Goal: Task Accomplishment & Management: Use online tool/utility

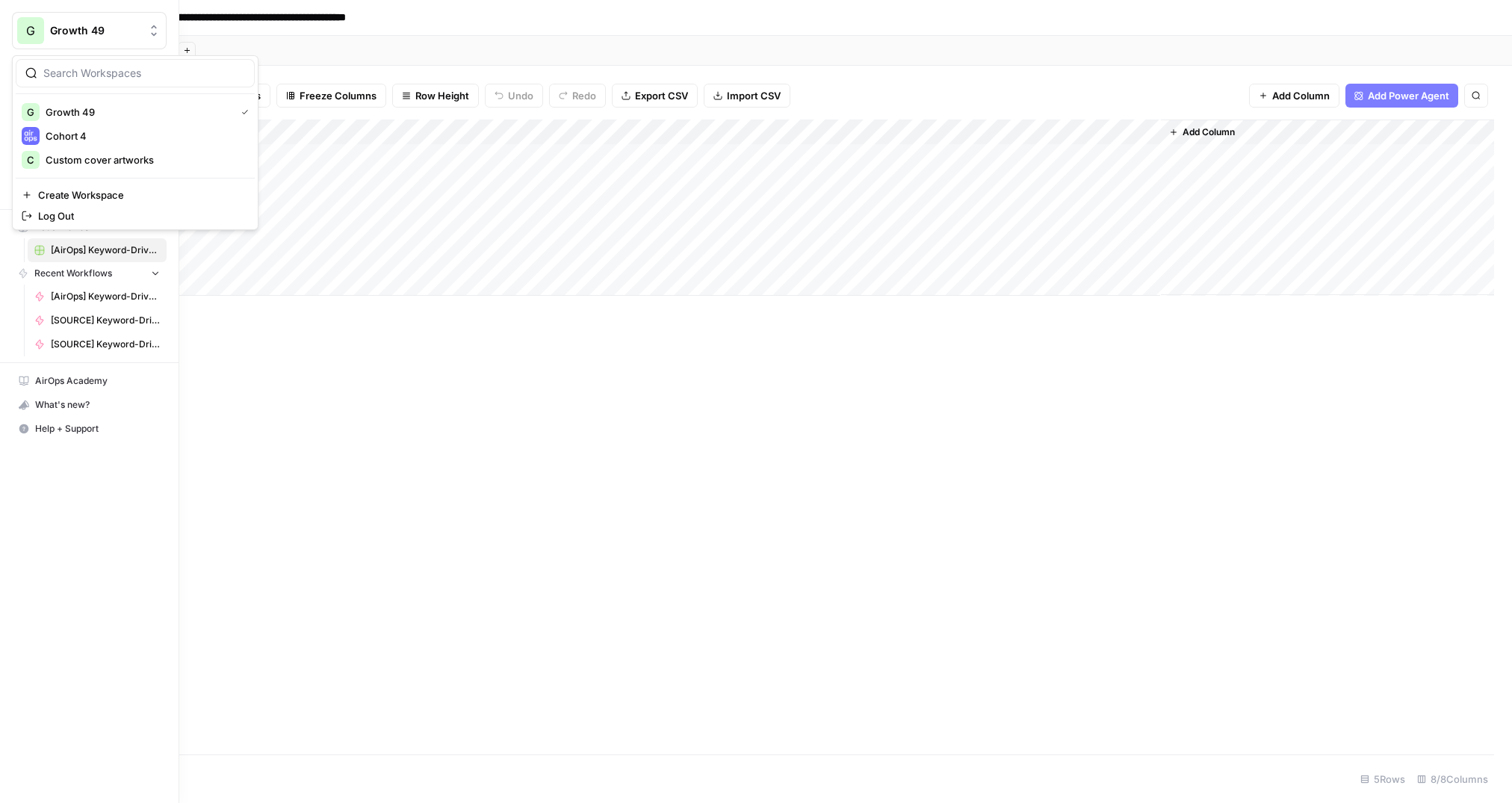
click at [95, 32] on span "Growth 49" at bounding box center [95, 31] width 90 height 15
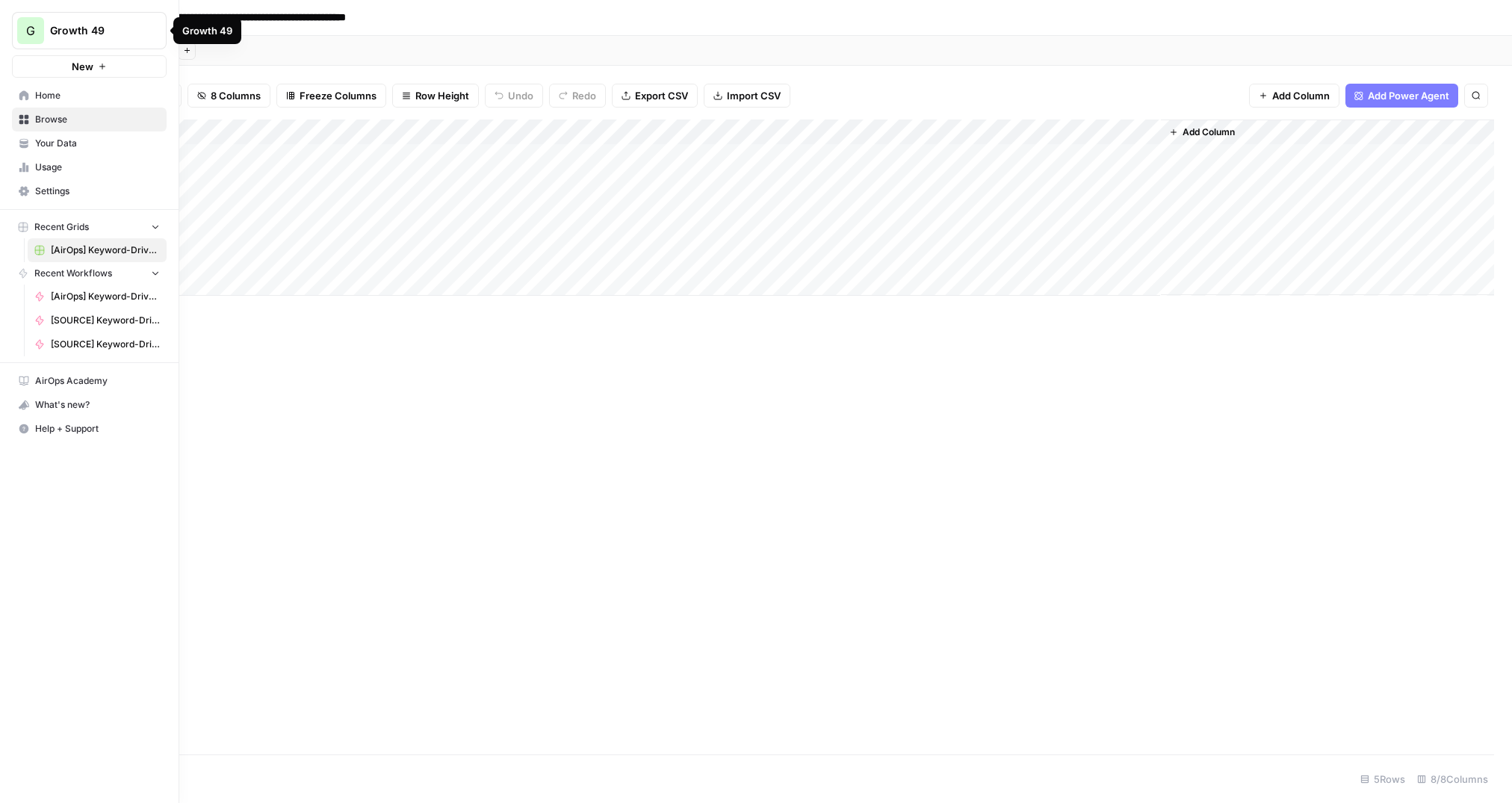
click at [101, 26] on span "Growth 49" at bounding box center [95, 31] width 90 height 15
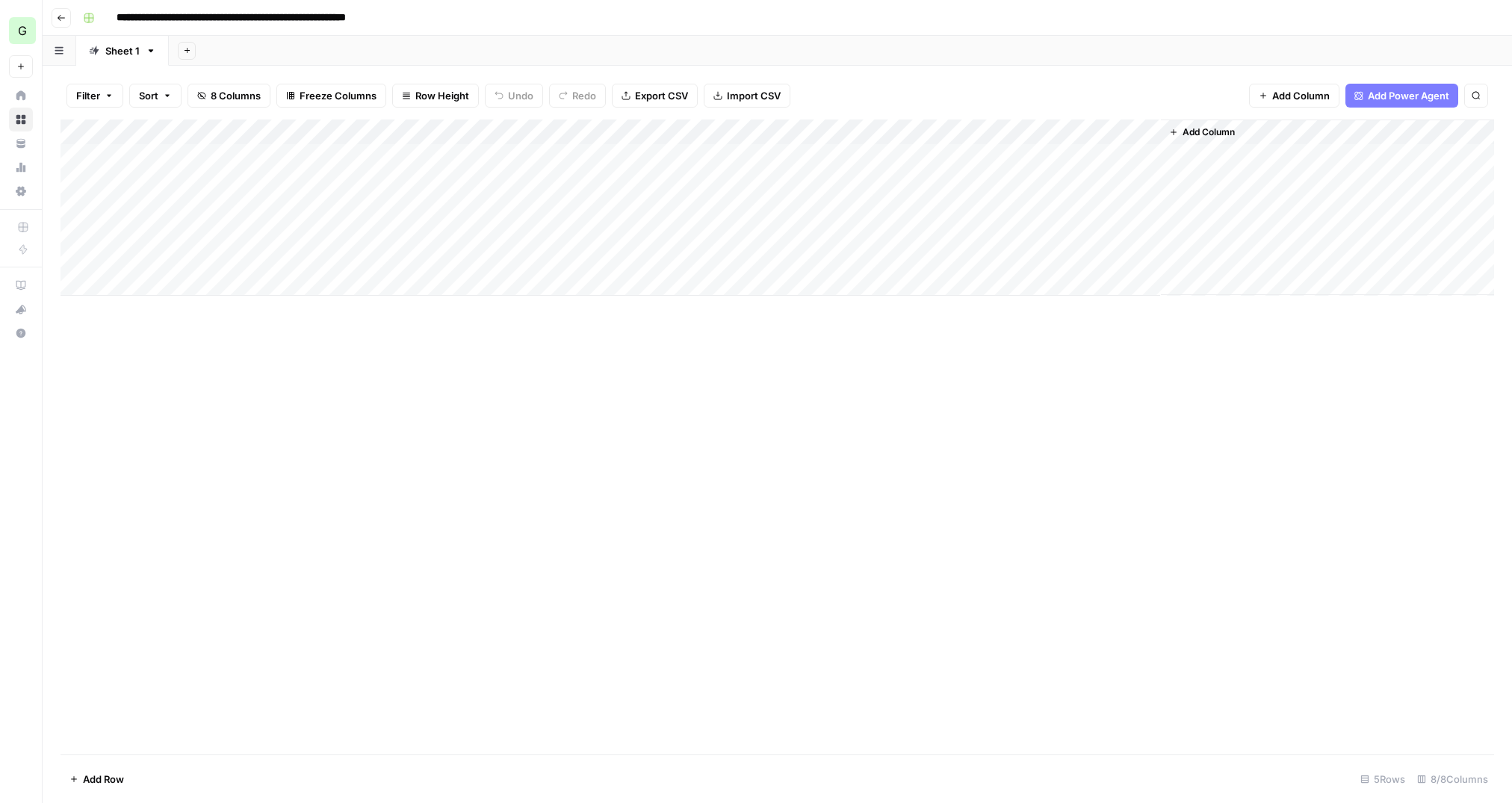
click at [292, 155] on div "Add Column" at bounding box center [777, 208] width 1433 height 176
click at [821, 156] on div "Add Column" at bounding box center [777, 208] width 1433 height 176
click at [825, 160] on div "Add Column" at bounding box center [777, 208] width 1433 height 176
type textarea "**********"
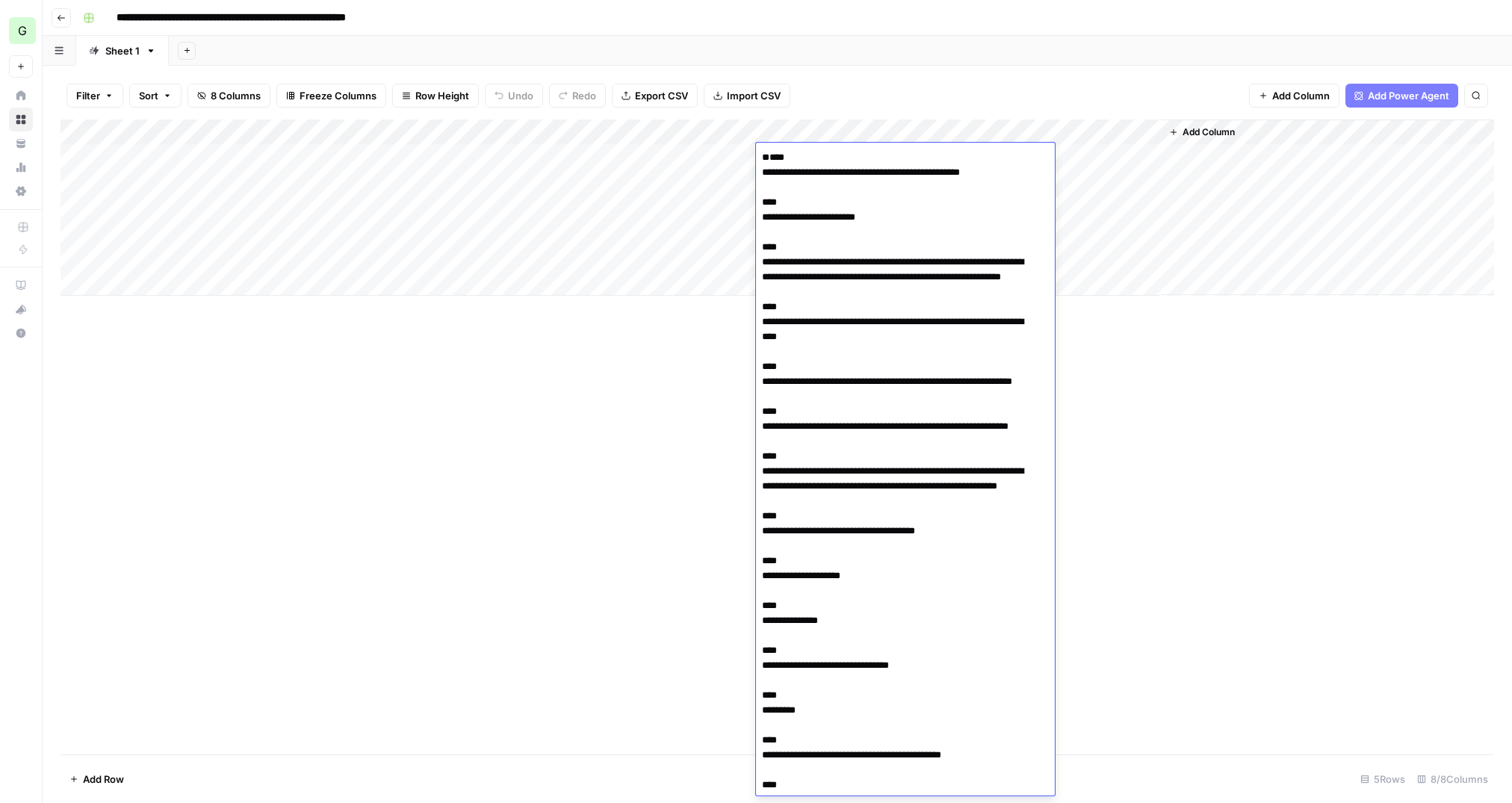
scroll to position [40437, 0]
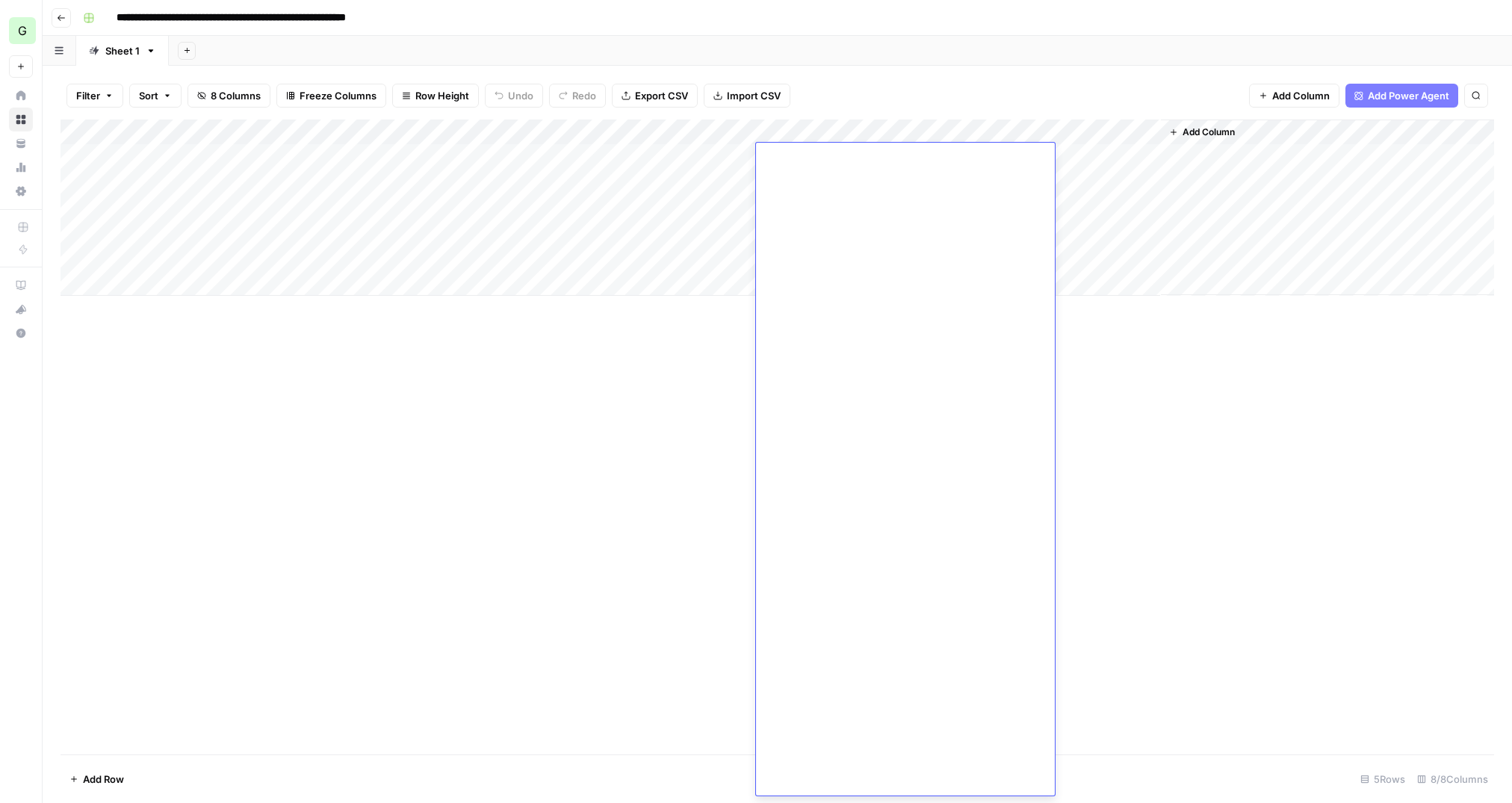
click at [1207, 494] on div "Add Column" at bounding box center [777, 437] width 1433 height 635
click at [818, 130] on div "Add Column" at bounding box center [777, 208] width 1433 height 176
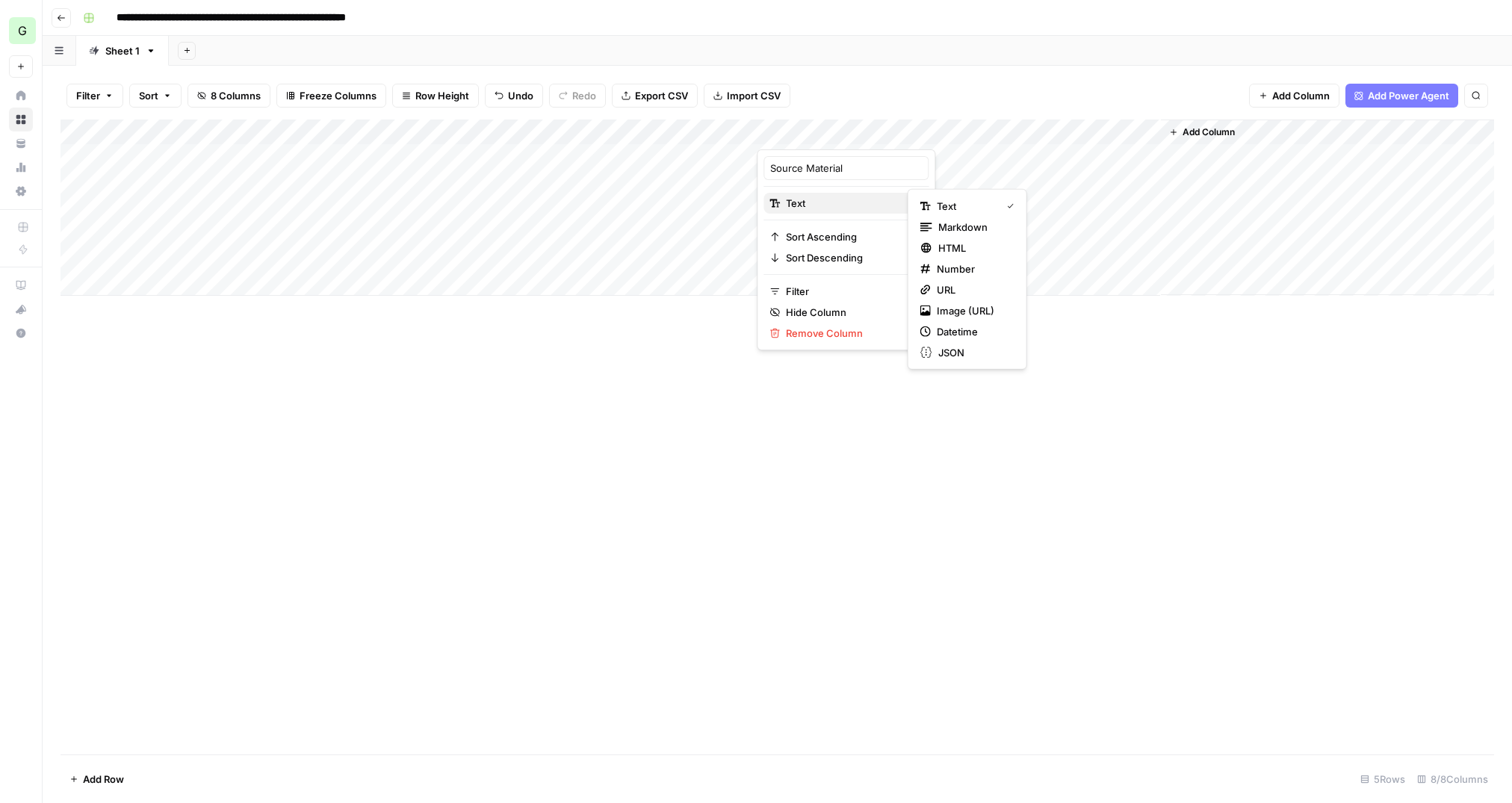
click at [831, 207] on span "Text" at bounding box center [844, 203] width 116 height 15
click at [951, 222] on span "Markdown" at bounding box center [974, 227] width 70 height 15
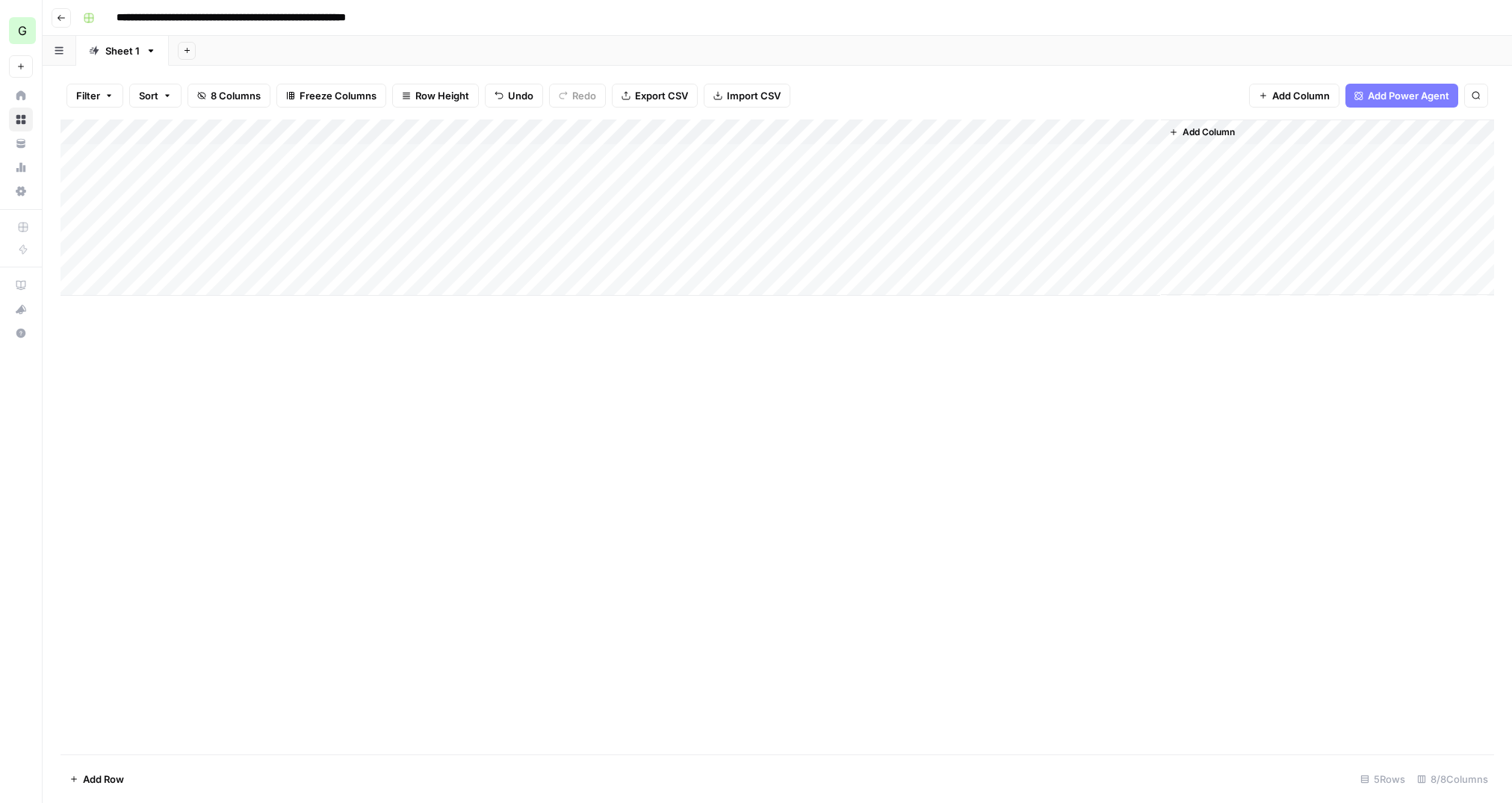
click at [738, 395] on div "Add Column" at bounding box center [777, 437] width 1433 height 635
click at [829, 153] on div "Add Column" at bounding box center [777, 208] width 1433 height 176
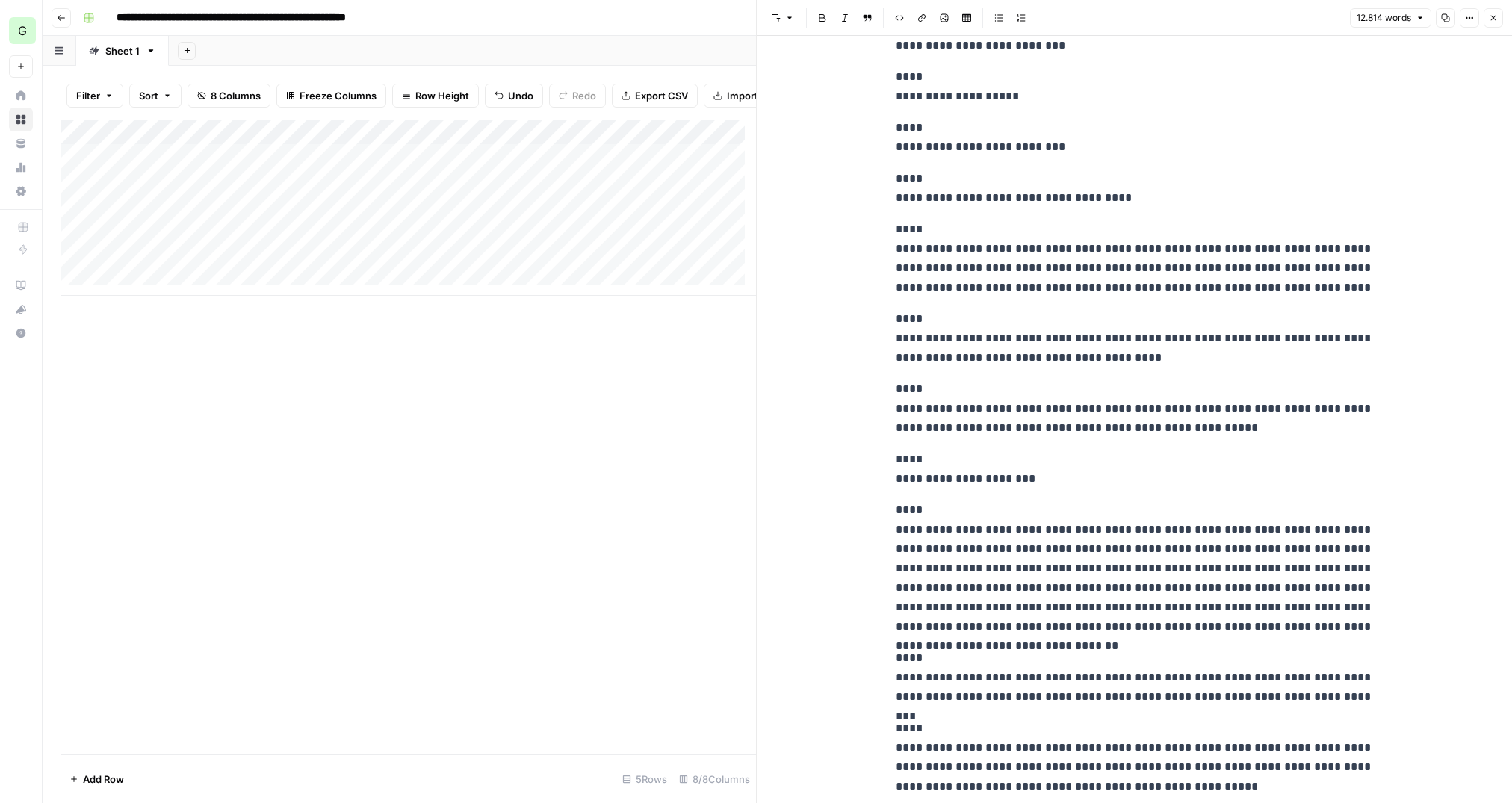
scroll to position [1494, 0]
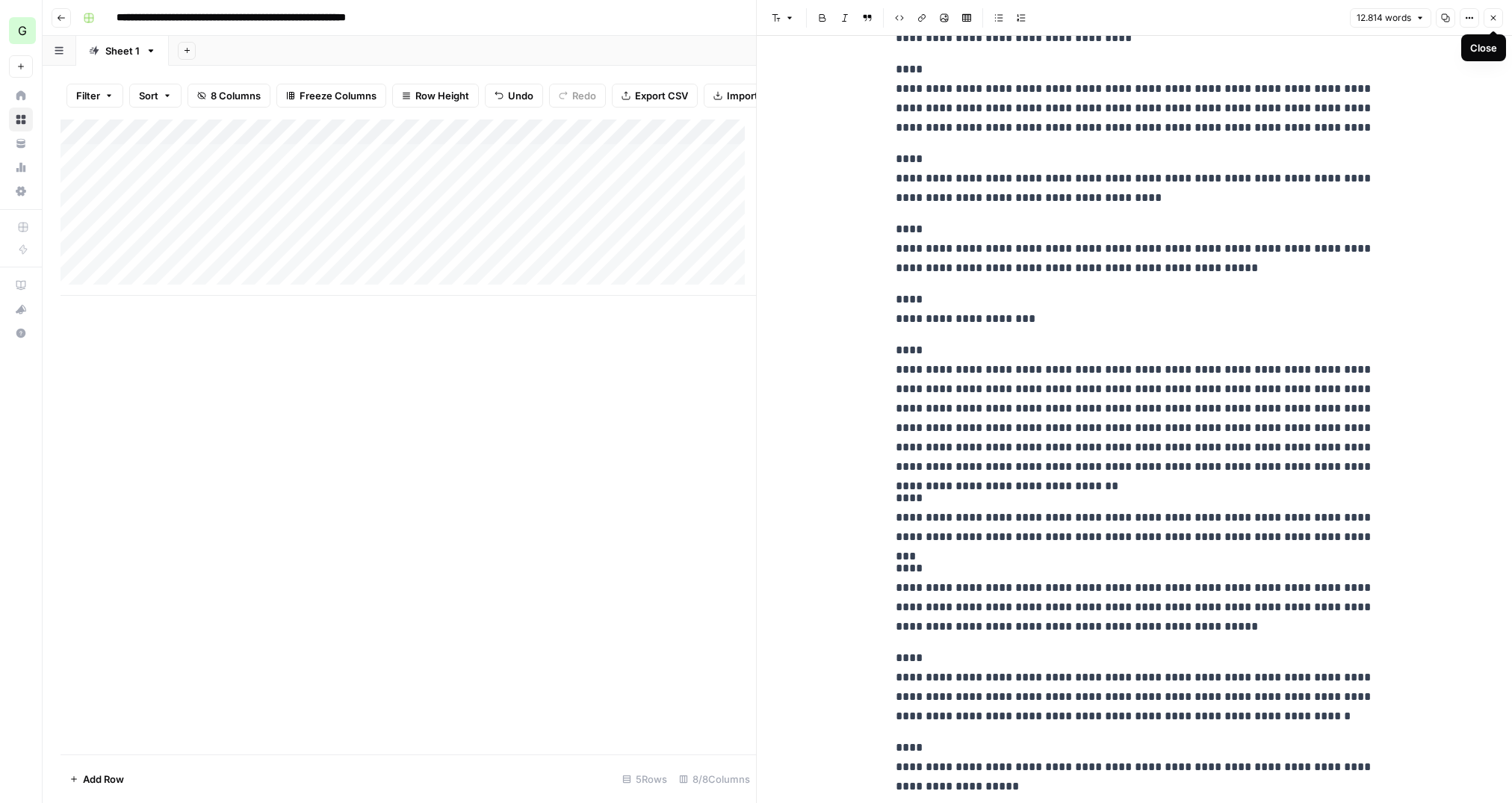
click at [1494, 16] on icon "button" at bounding box center [1494, 18] width 5 height 5
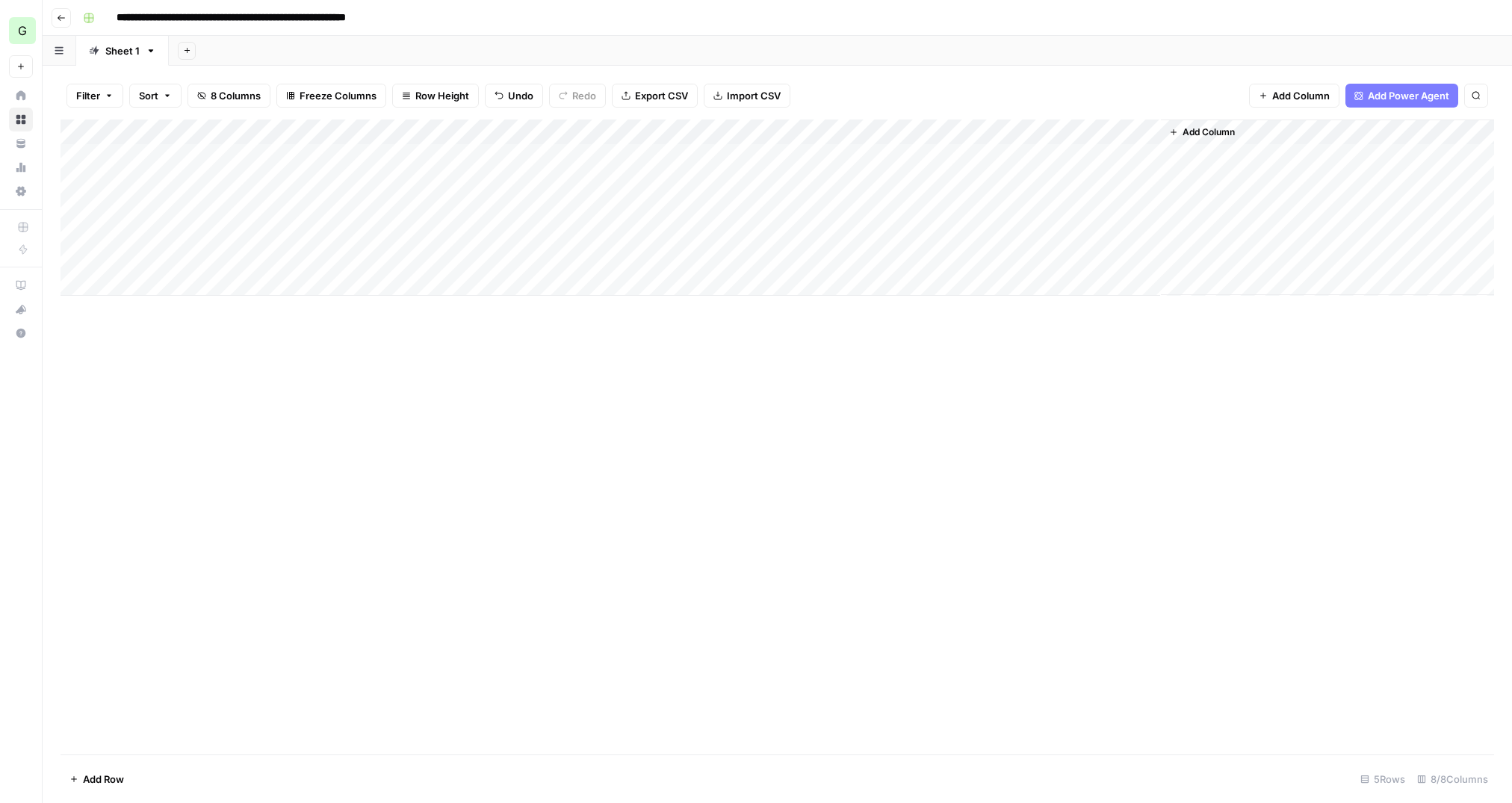
click at [301, 151] on div "Add Column" at bounding box center [777, 208] width 1433 height 176
click at [292, 154] on div "Add Column" at bounding box center [777, 208] width 1433 height 176
click at [292, 154] on textarea at bounding box center [338, 157] width 239 height 21
drag, startPoint x: 292, startPoint y: 154, endPoint x: 221, endPoint y: 152, distance: 71.0
click at [221, 152] on textarea "******" at bounding box center [338, 157] width 239 height 21
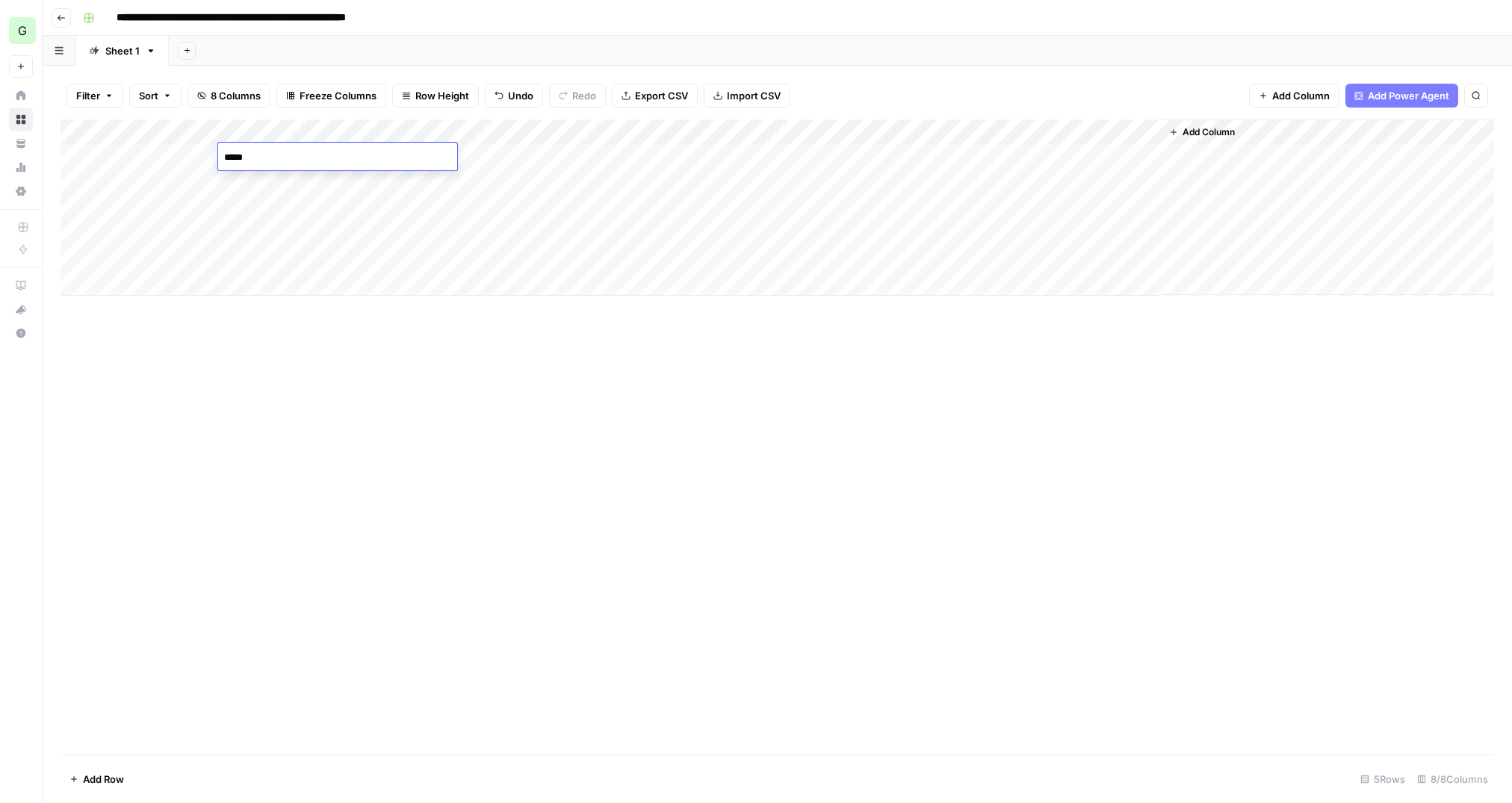
type textarea "******"
click at [325, 335] on div "Add Column" at bounding box center [777, 437] width 1433 height 635
click at [429, 159] on div "Add Column" at bounding box center [777, 208] width 1433 height 176
type input "**********"
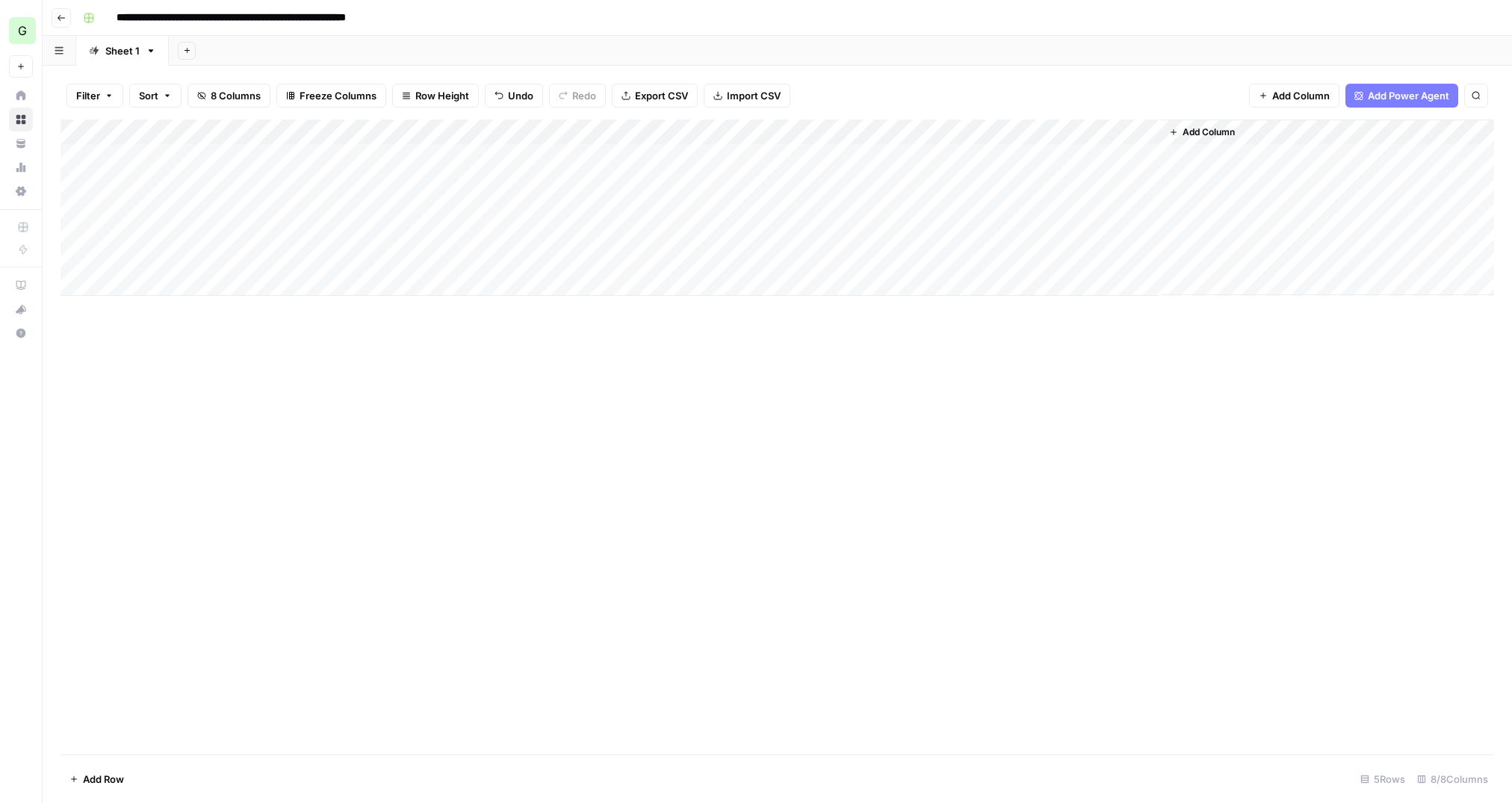
click at [638, 405] on div "Add Column" at bounding box center [777, 437] width 1433 height 635
click at [725, 447] on div "Add Column" at bounding box center [777, 437] width 1433 height 635
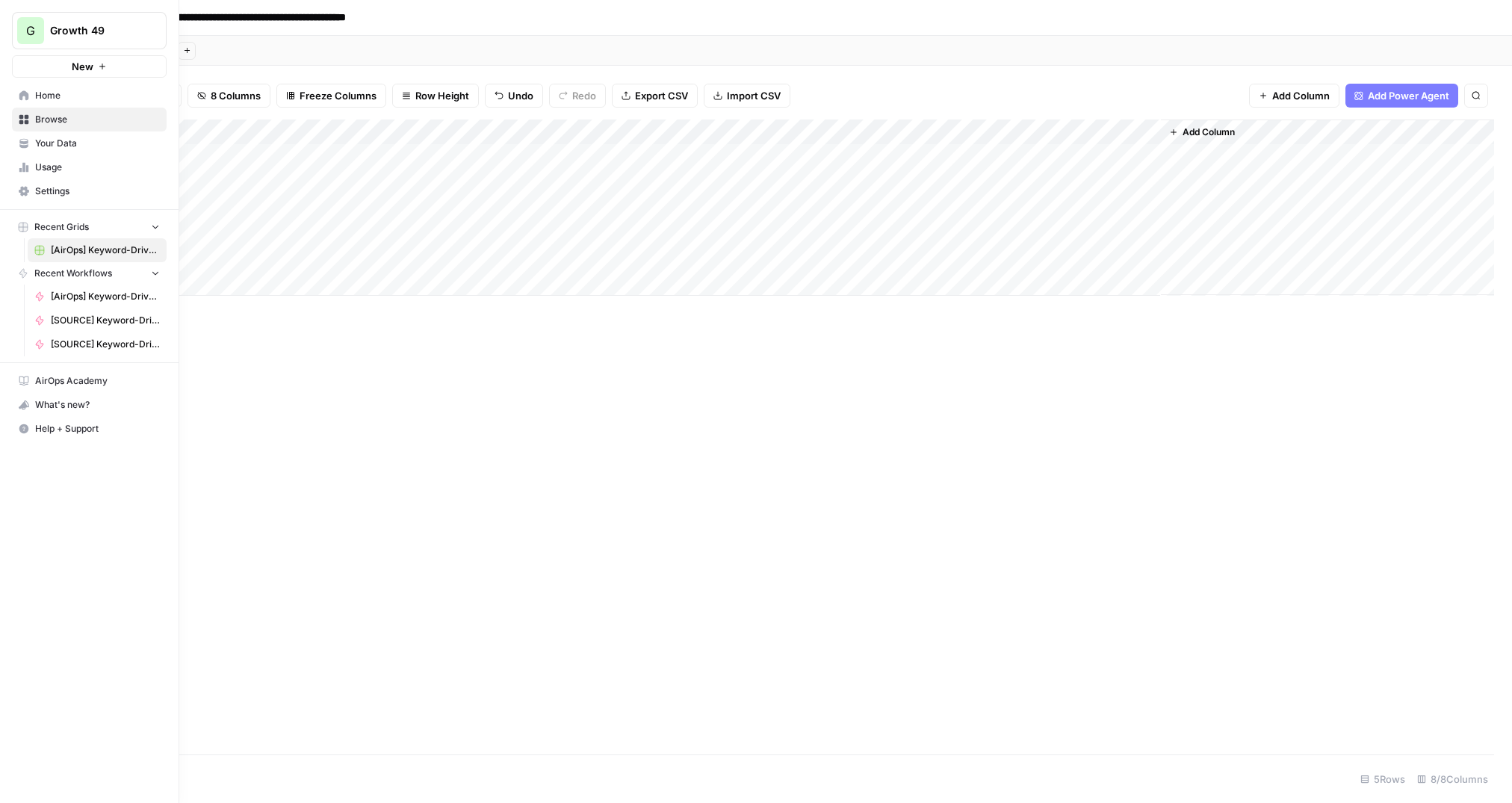
click at [50, 149] on link "Your Data" at bounding box center [89, 143] width 154 height 24
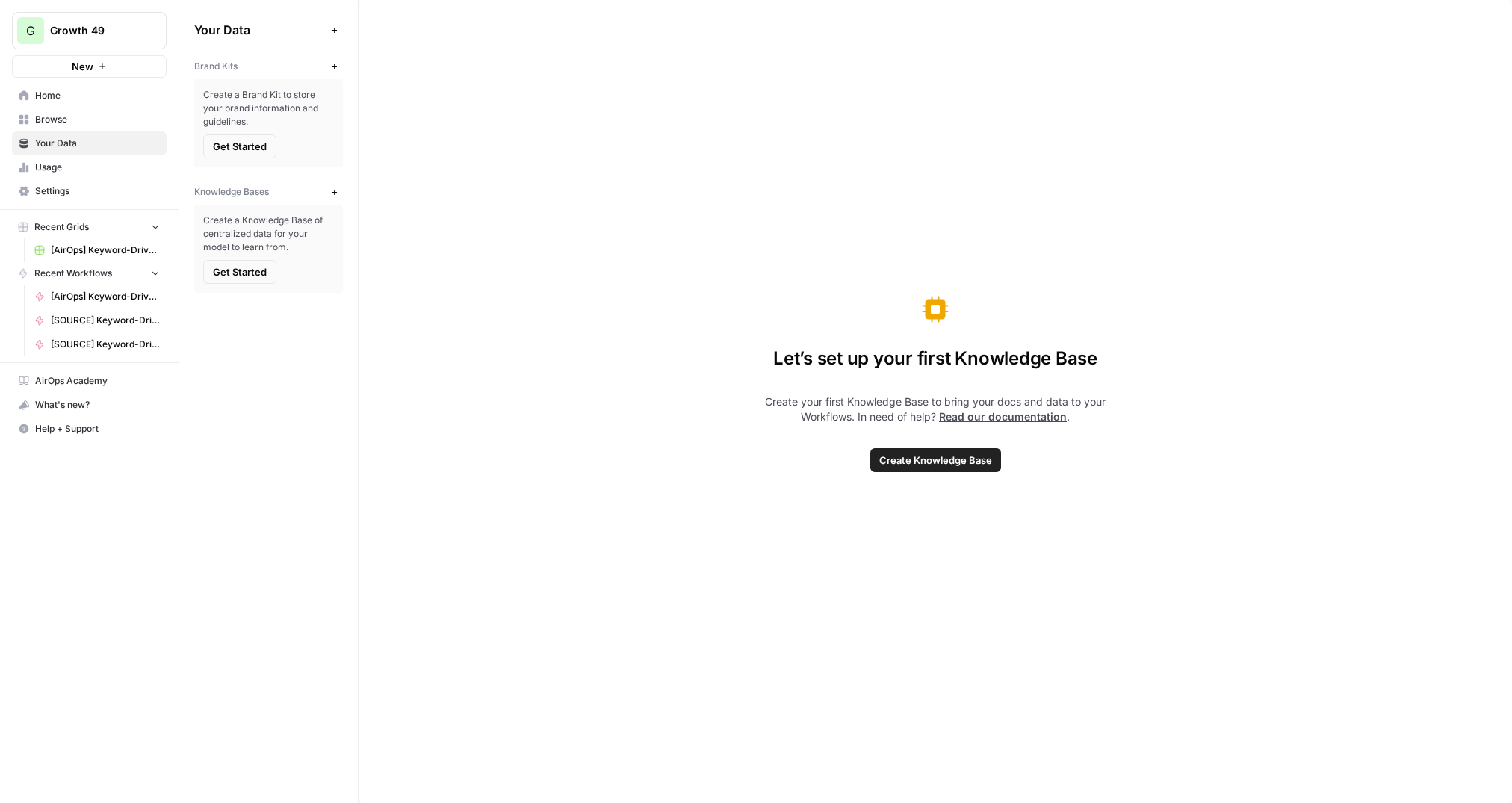
click at [245, 268] on span "Get Started" at bounding box center [240, 272] width 53 height 15
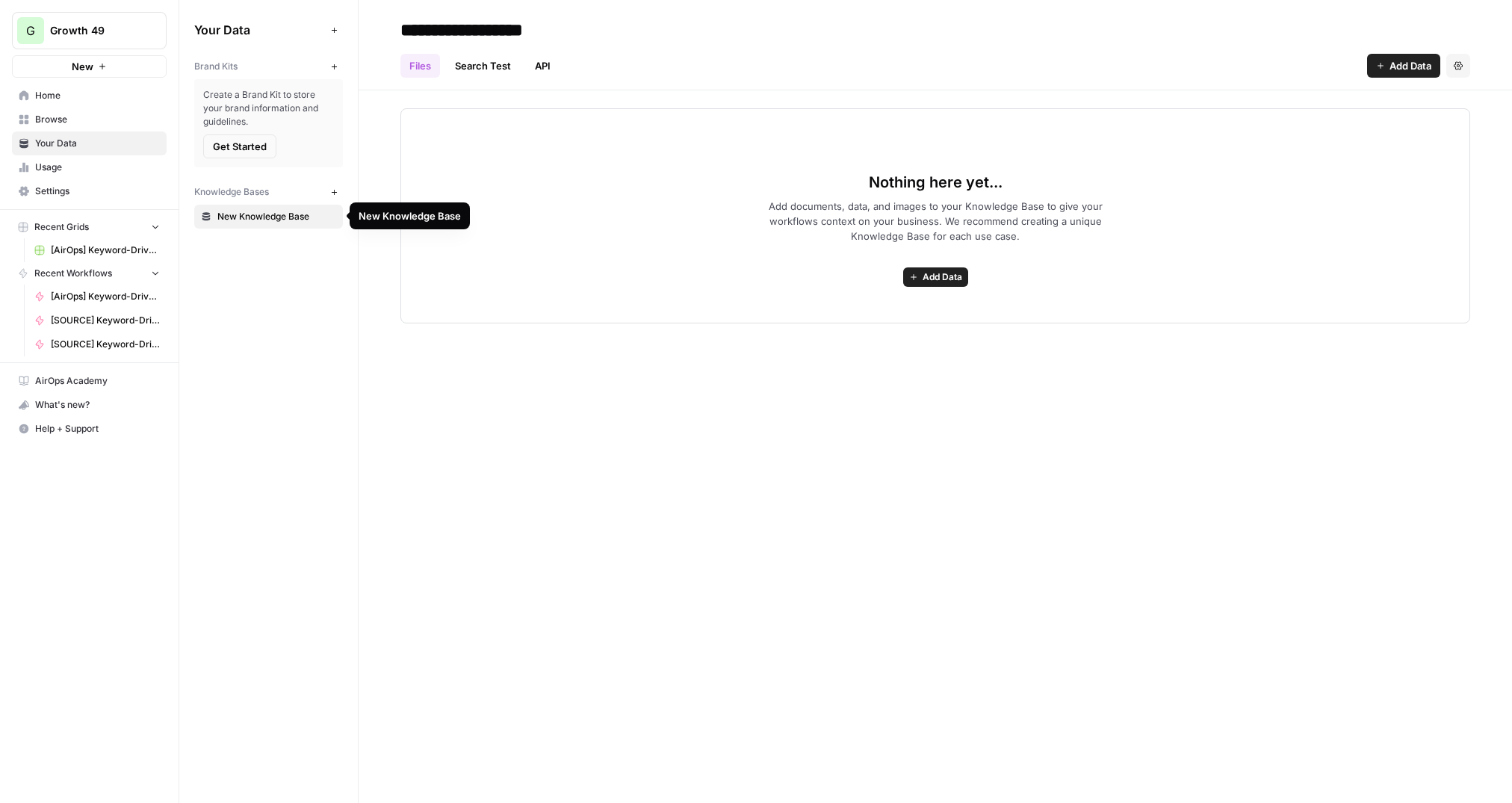
click at [472, 36] on input "**********" at bounding box center [514, 30] width 239 height 30
type input "******"
click at [625, 385] on div "****** Files Search Test API Add Data Settings Nothing here yet... Add document…" at bounding box center [935, 402] width 1153 height 803
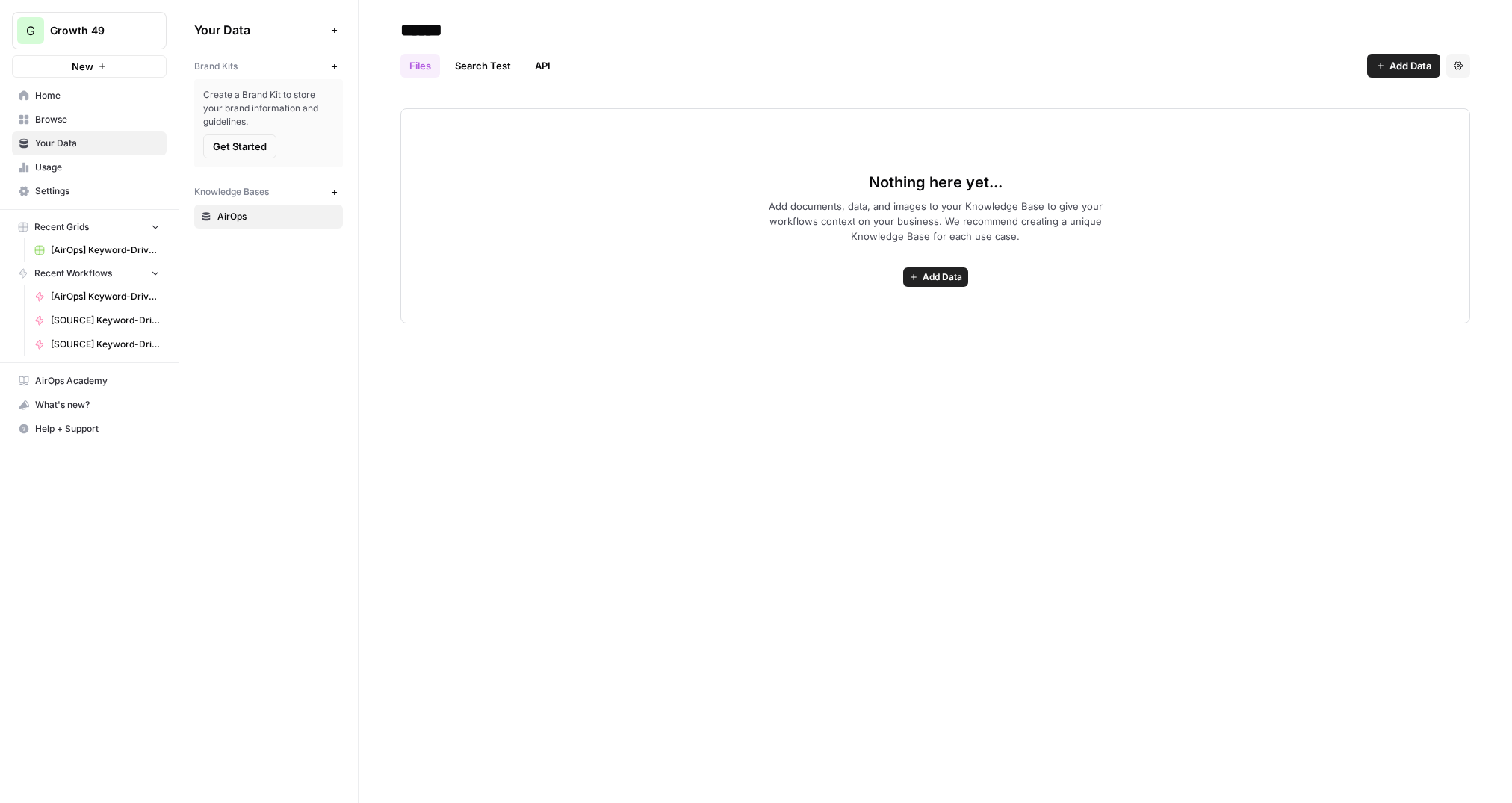
click at [1374, 62] on button "Add Data" at bounding box center [1404, 65] width 73 height 24
click at [1360, 121] on span "Web Scrape" at bounding box center [1354, 122] width 136 height 15
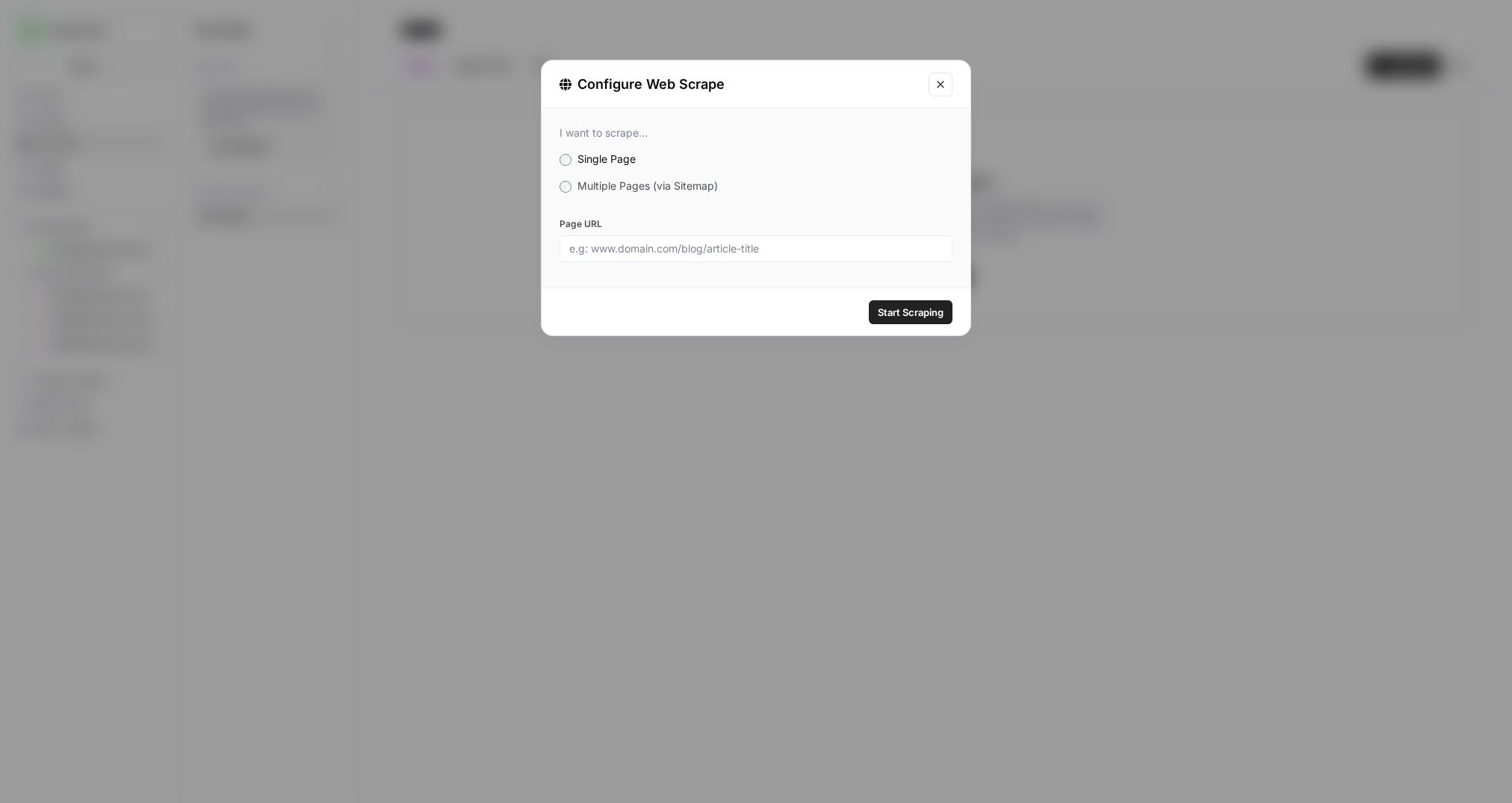
click at [593, 189] on span "Multiple Pages (via Sitemap)" at bounding box center [648, 185] width 141 height 13
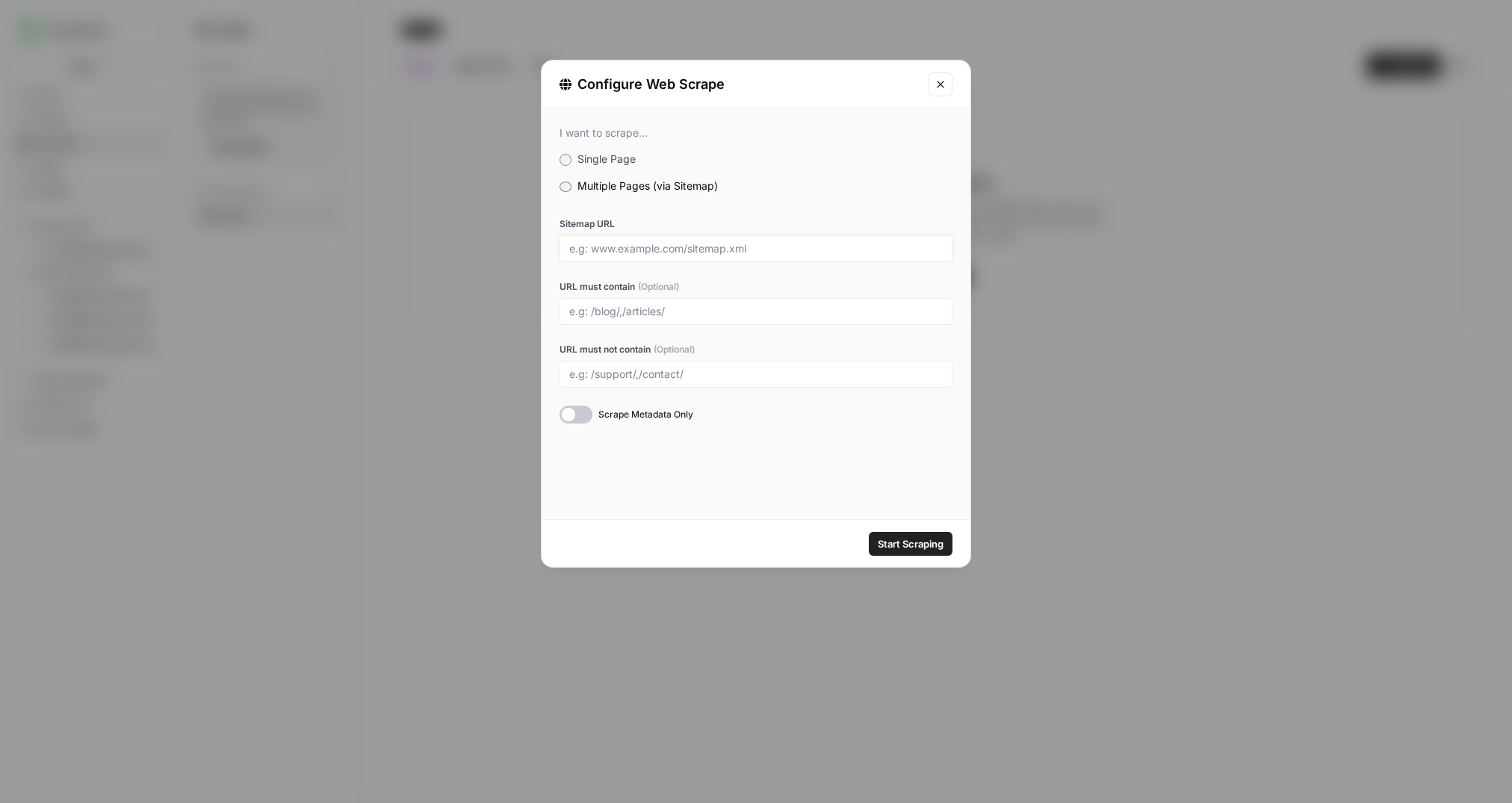
click at [617, 251] on input "Sitemap URL" at bounding box center [755, 249] width 373 height 14
paste input "[URL][DOMAIN_NAME]"
click at [577, 409] on div at bounding box center [576, 414] width 33 height 18
click at [887, 549] on span "Start Scraping" at bounding box center [910, 543] width 66 height 15
click at [769, 236] on div "[URL][DOMAIN_NAME]" at bounding box center [756, 248] width 393 height 27
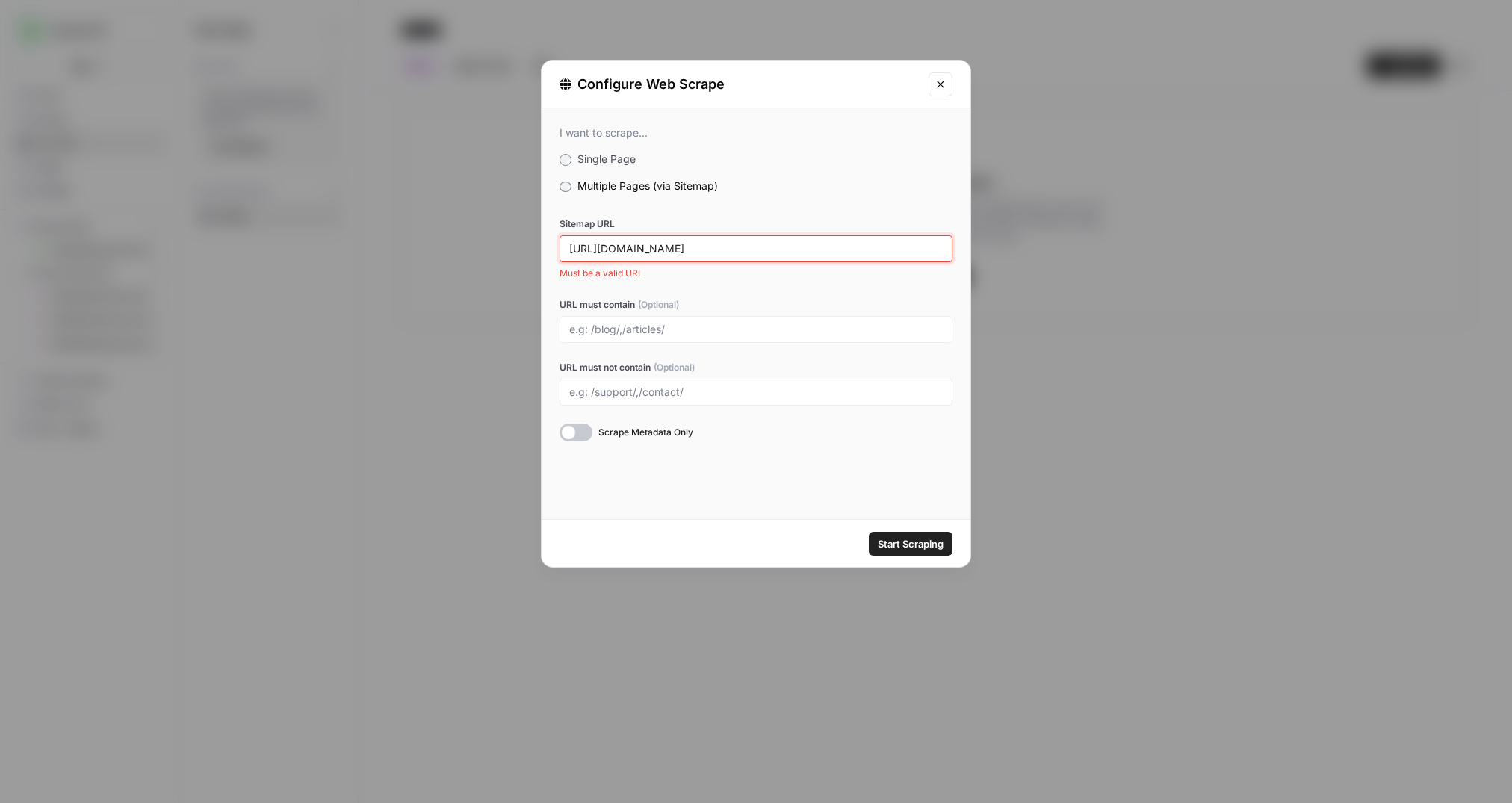
click at [774, 252] on input "[URL][DOMAIN_NAME]" at bounding box center [755, 249] width 373 height 14
drag, startPoint x: 773, startPoint y: 253, endPoint x: 507, endPoint y: 248, distance: 266.0
click at [507, 248] on div "Configure Web Scrape I want to scrape... Single Page Multiple Pages (via Sitema…" at bounding box center [756, 402] width 1512 height 803
paste input "text"
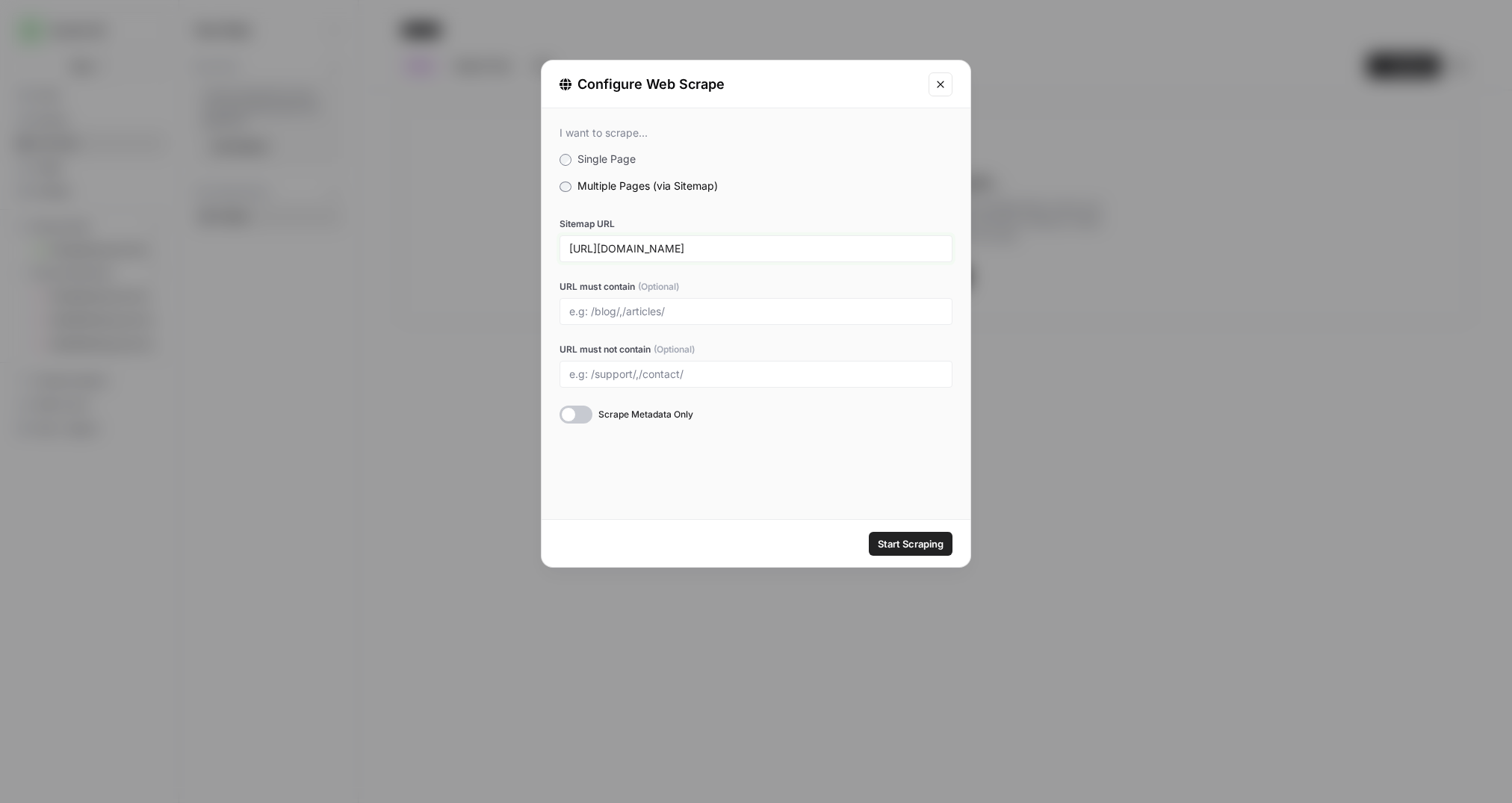
type input "[URL][DOMAIN_NAME]"
click at [935, 540] on span "Start Scraping" at bounding box center [910, 543] width 66 height 15
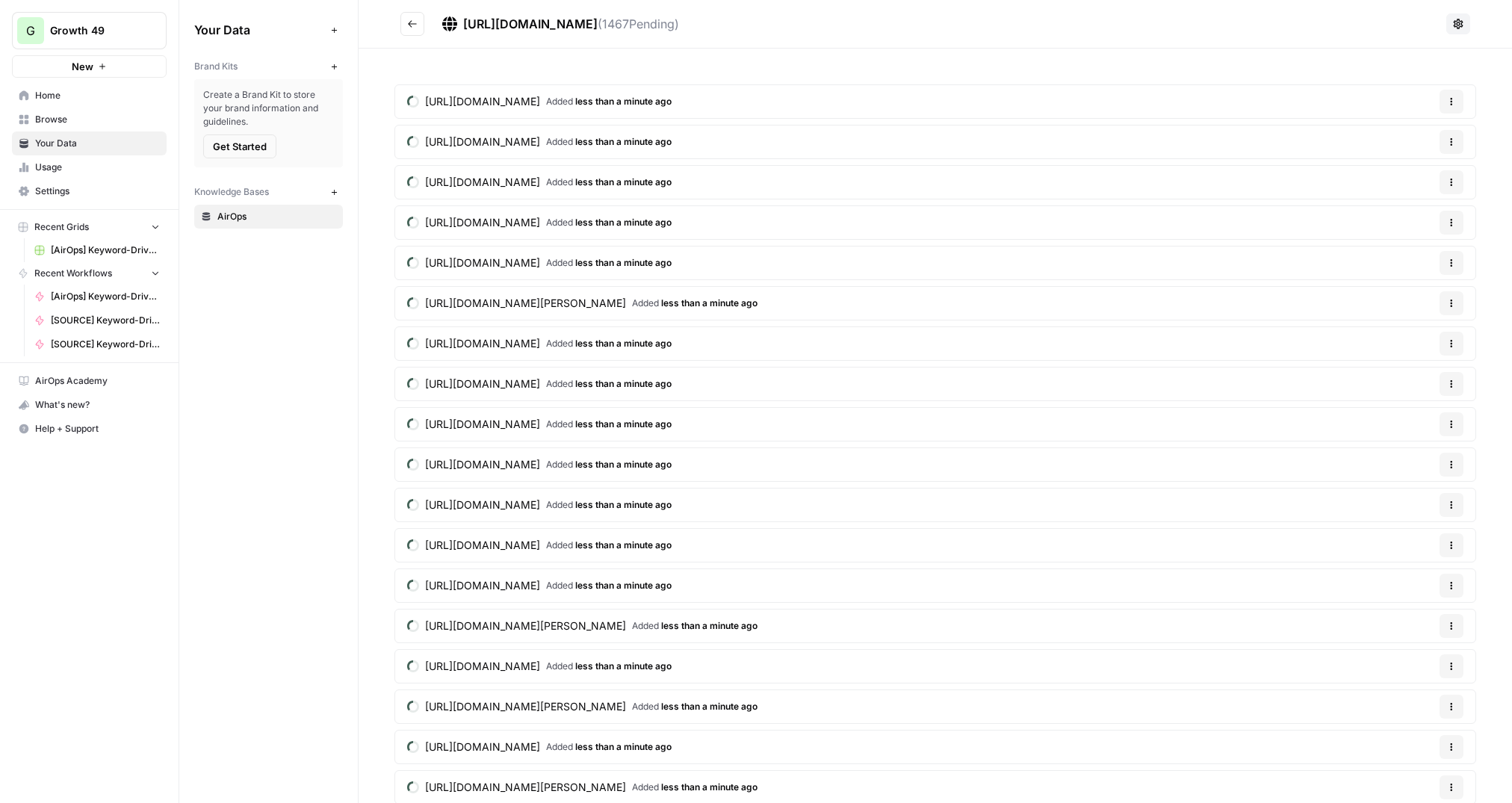
click at [415, 24] on icon "Go back" at bounding box center [412, 24] width 11 height 11
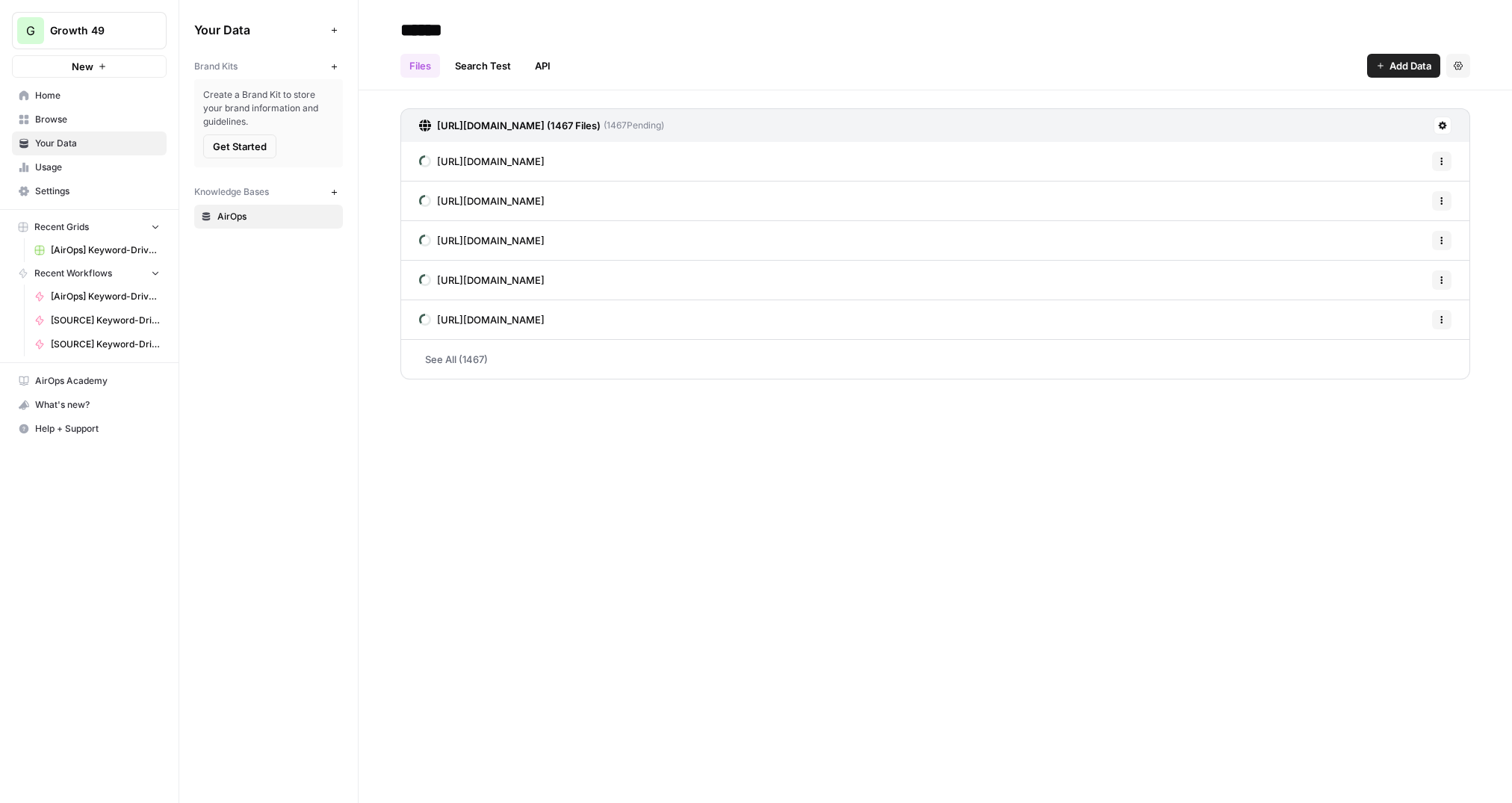
click at [248, 141] on span "Get Started" at bounding box center [240, 147] width 53 height 15
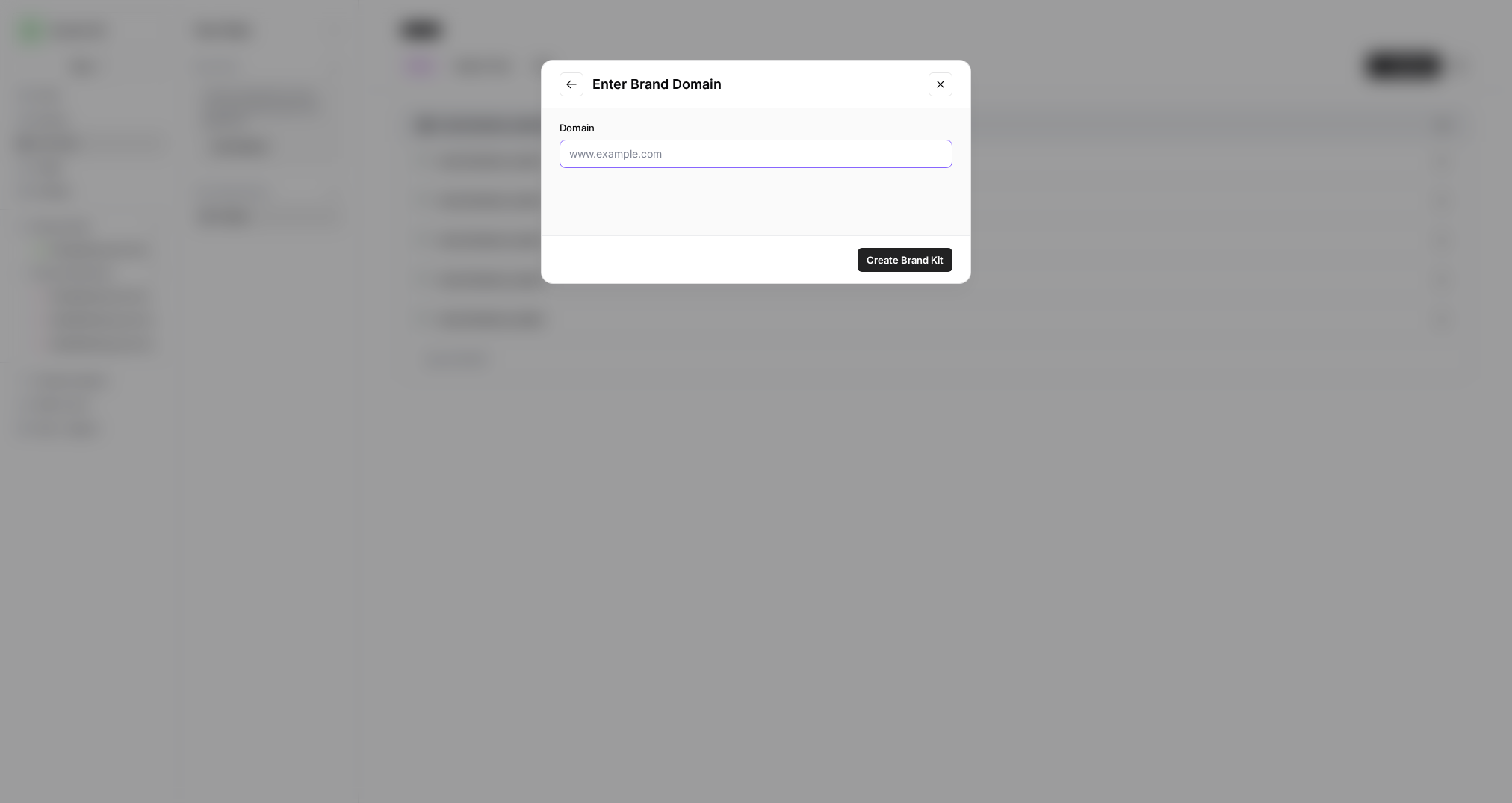
click at [663, 152] on input "Domain" at bounding box center [755, 154] width 373 height 15
paste input "[URL][DOMAIN_NAME]"
drag, startPoint x: 777, startPoint y: 154, endPoint x: 687, endPoint y: 154, distance: 90.0
click at [687, 154] on input "[URL][DOMAIN_NAME]" at bounding box center [755, 154] width 373 height 15
type input "[URL][DOMAIN_NAME]"
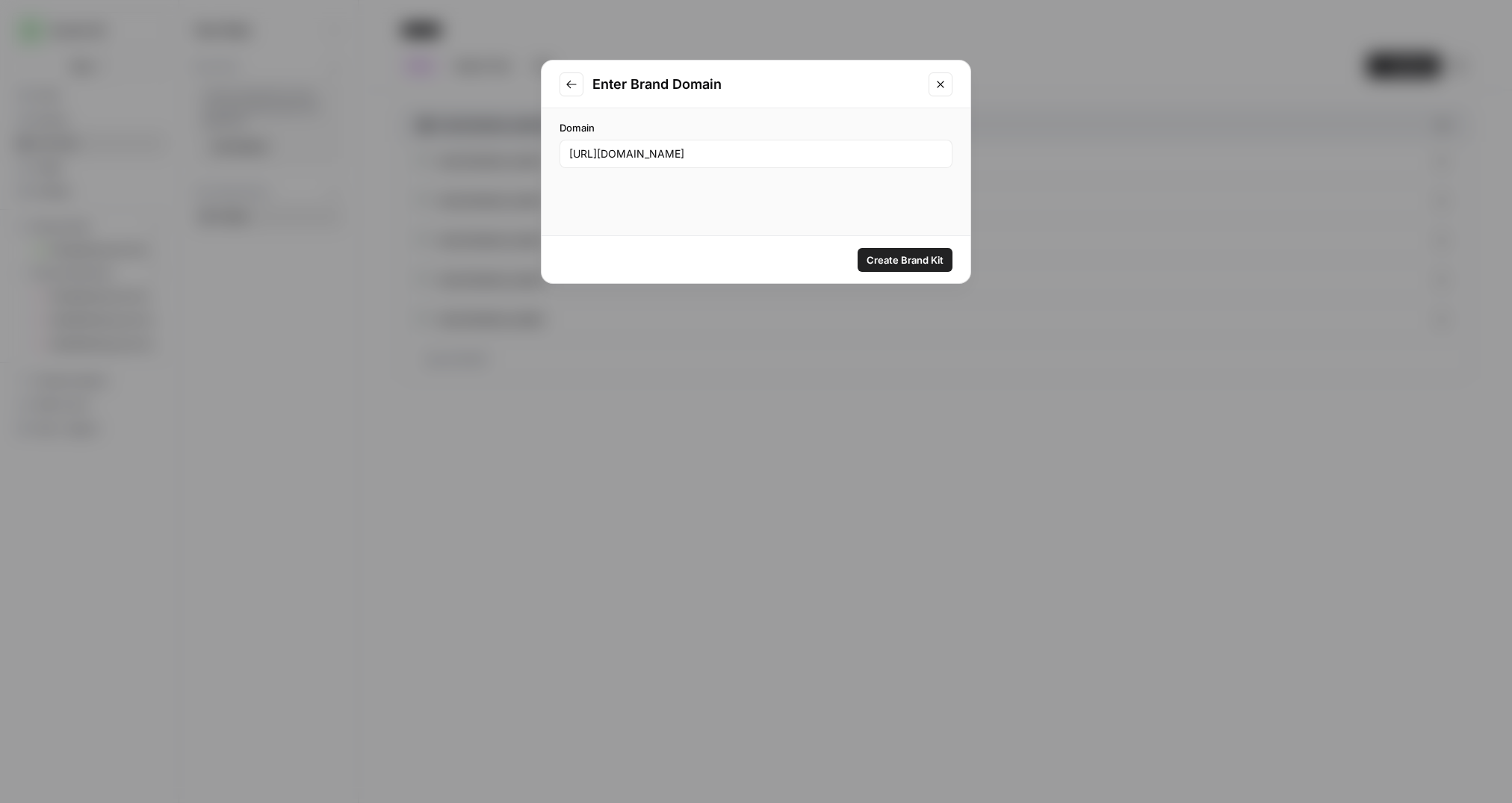
click at [895, 255] on span "Create Brand Kit" at bounding box center [905, 260] width 77 height 15
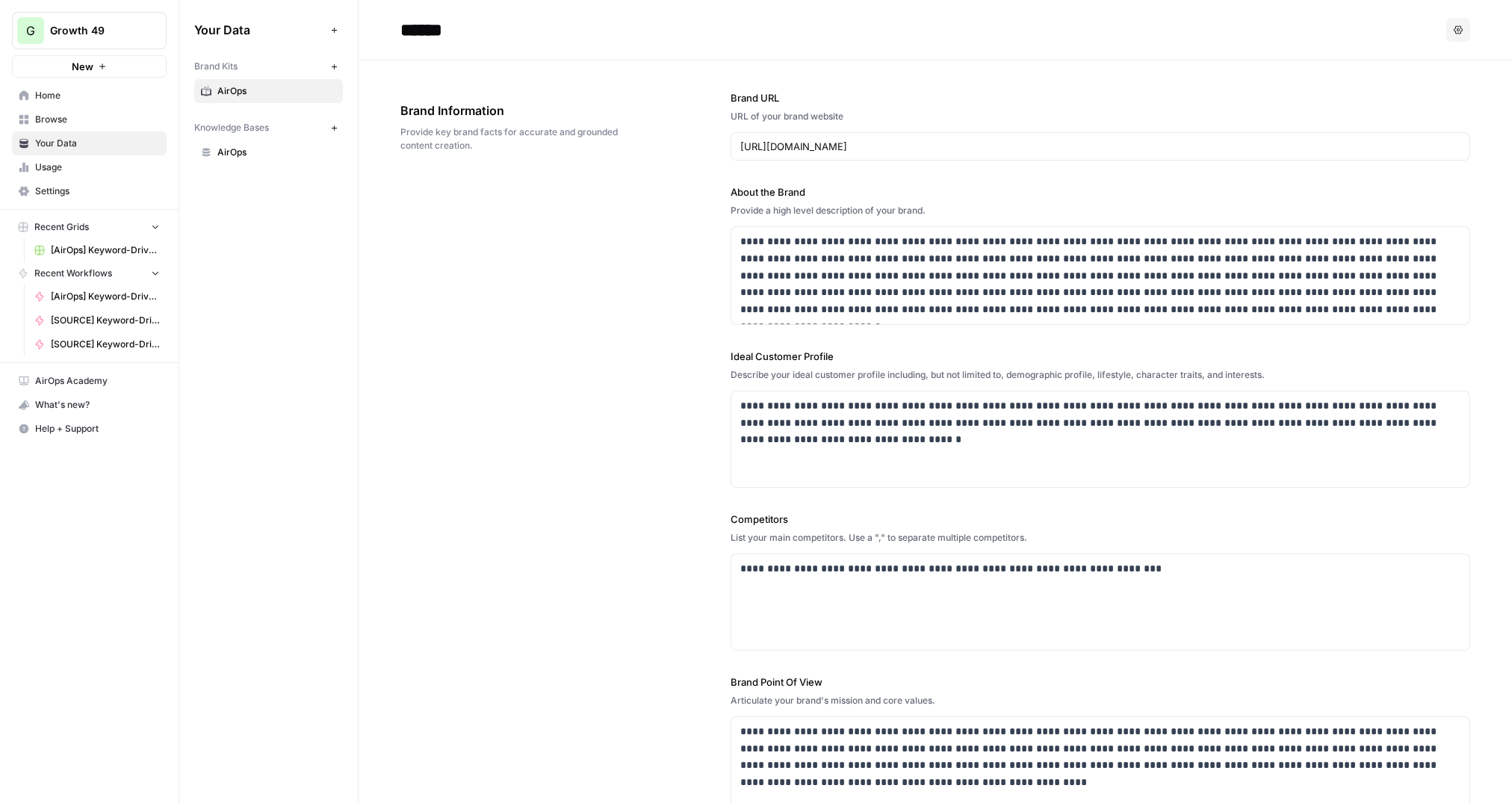
click at [94, 98] on span "Home" at bounding box center [97, 95] width 124 height 14
